Goal: Information Seeking & Learning: Learn about a topic

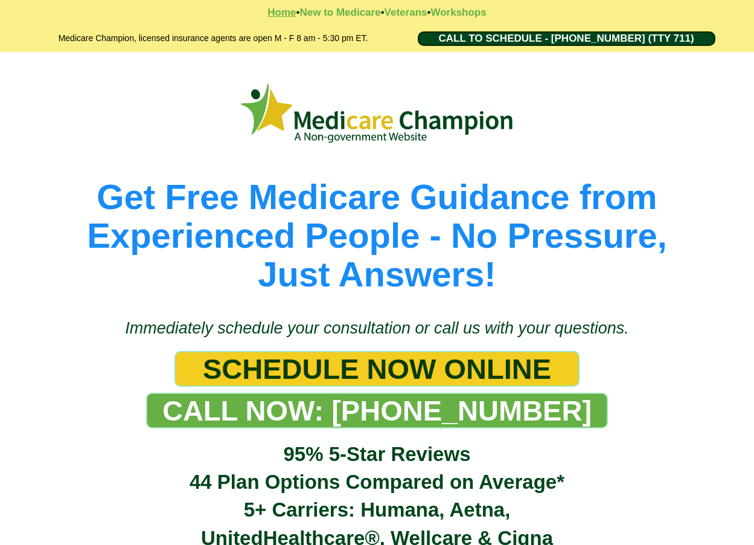
click at [281, 14] on strong "Home" at bounding box center [281, 12] width 28 height 11
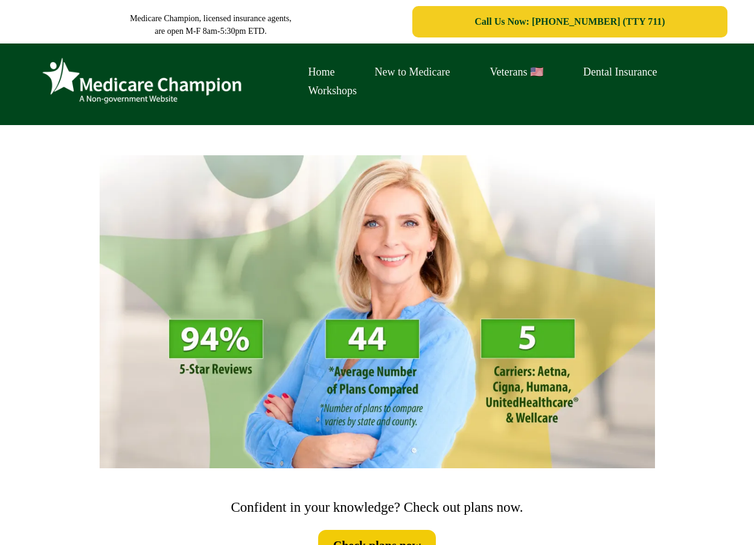
click at [402, 71] on link "New to Medicare" at bounding box center [412, 72] width 115 height 19
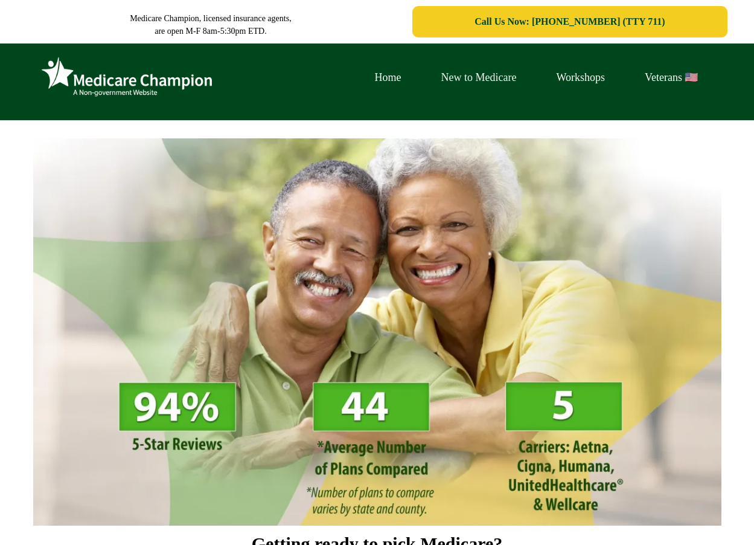
click at [533, 82] on link "New to Medicare" at bounding box center [478, 77] width 115 height 19
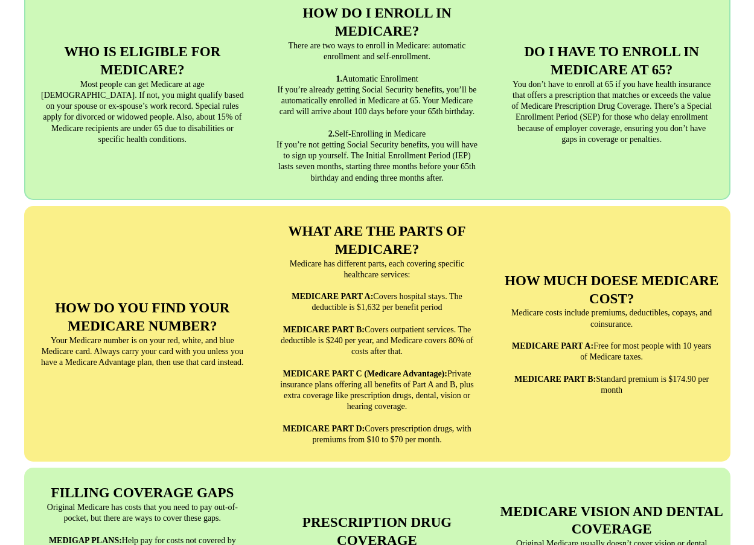
scroll to position [970, 0]
